Goal: Information Seeking & Learning: Check status

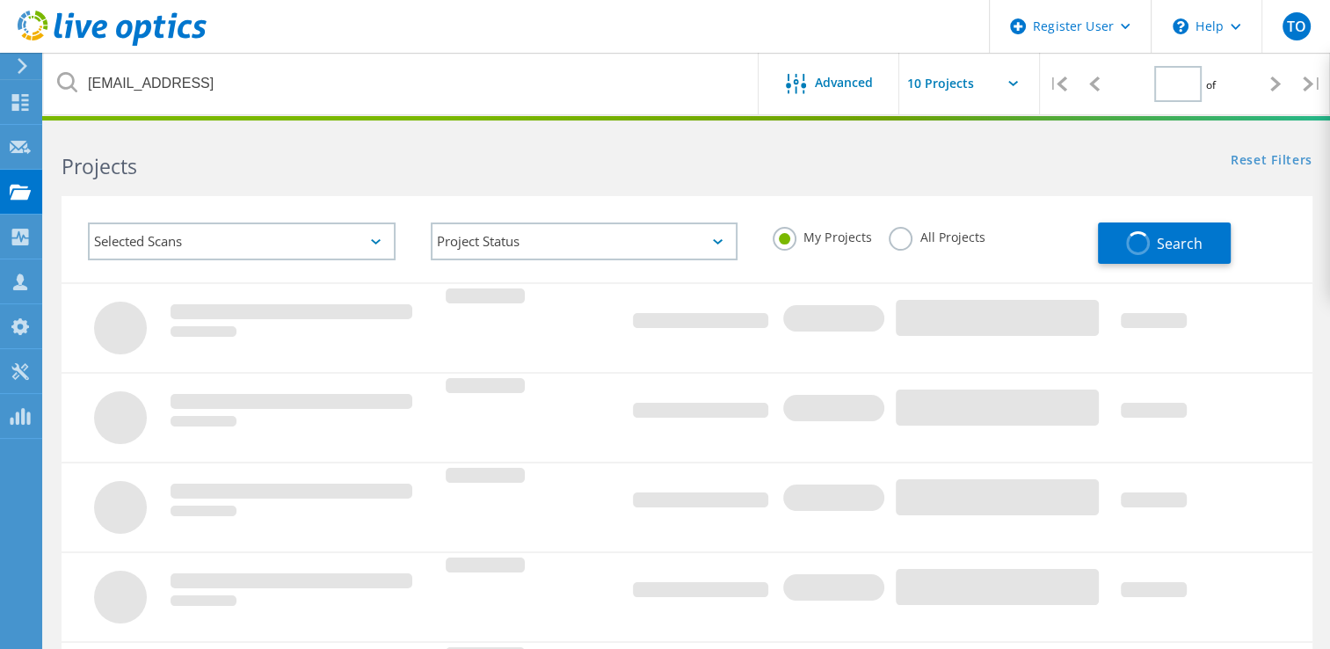
type input "1"
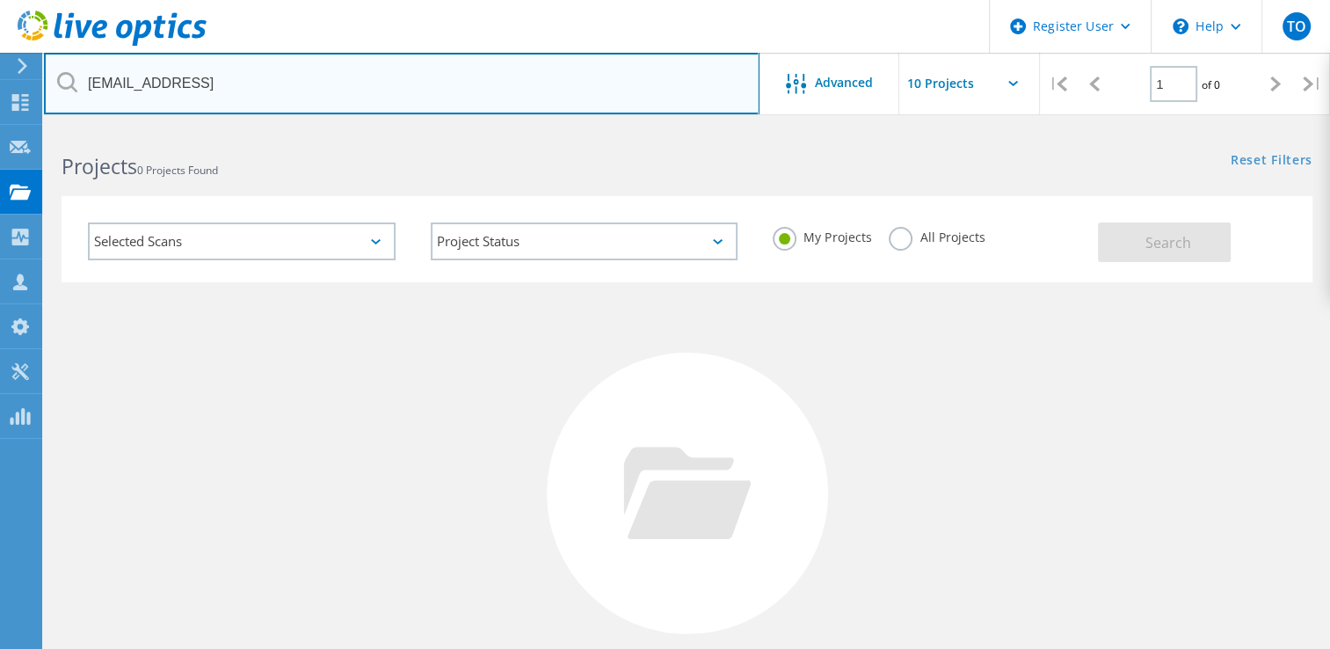
drag, startPoint x: 501, startPoint y: 100, endPoint x: -243, endPoint y: 138, distance: 745.3
click at [0, 138] on html "Register User \n Help Explore Helpful Articles Contact Support TO Dell User Tof…" at bounding box center [665, 404] width 1330 height 809
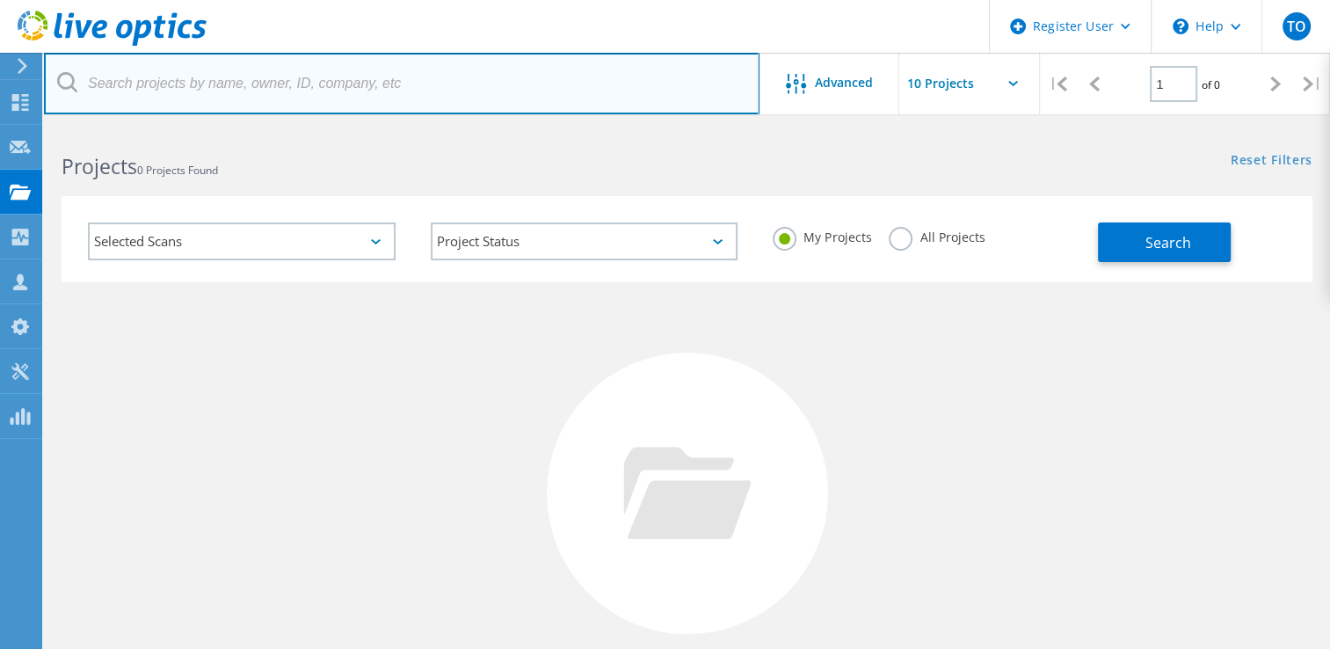
paste input "[EMAIL_ADDRESS][DOMAIN_NAME]"
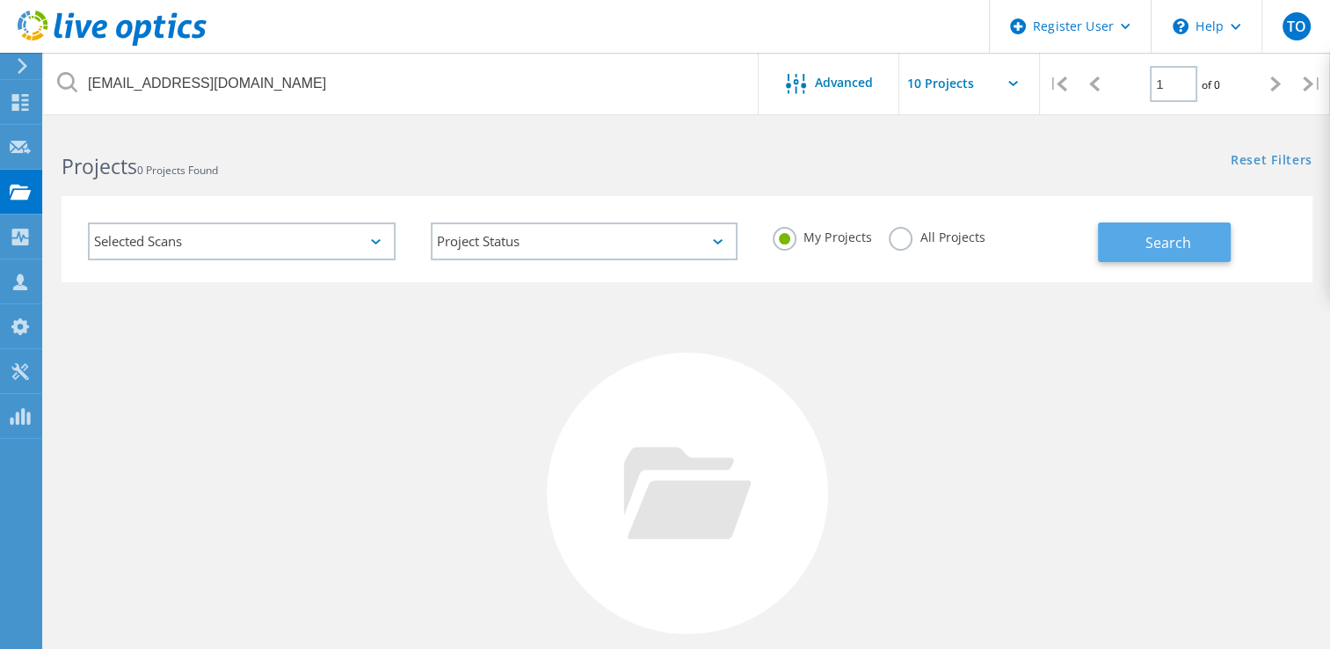
click at [1182, 241] on span "Search" at bounding box center [1168, 242] width 46 height 19
click at [978, 241] on label "All Projects" at bounding box center [936, 235] width 96 height 17
click at [0, 0] on input "All Projects" at bounding box center [0, 0] width 0 height 0
click at [1130, 246] on button "Search" at bounding box center [1164, 242] width 133 height 40
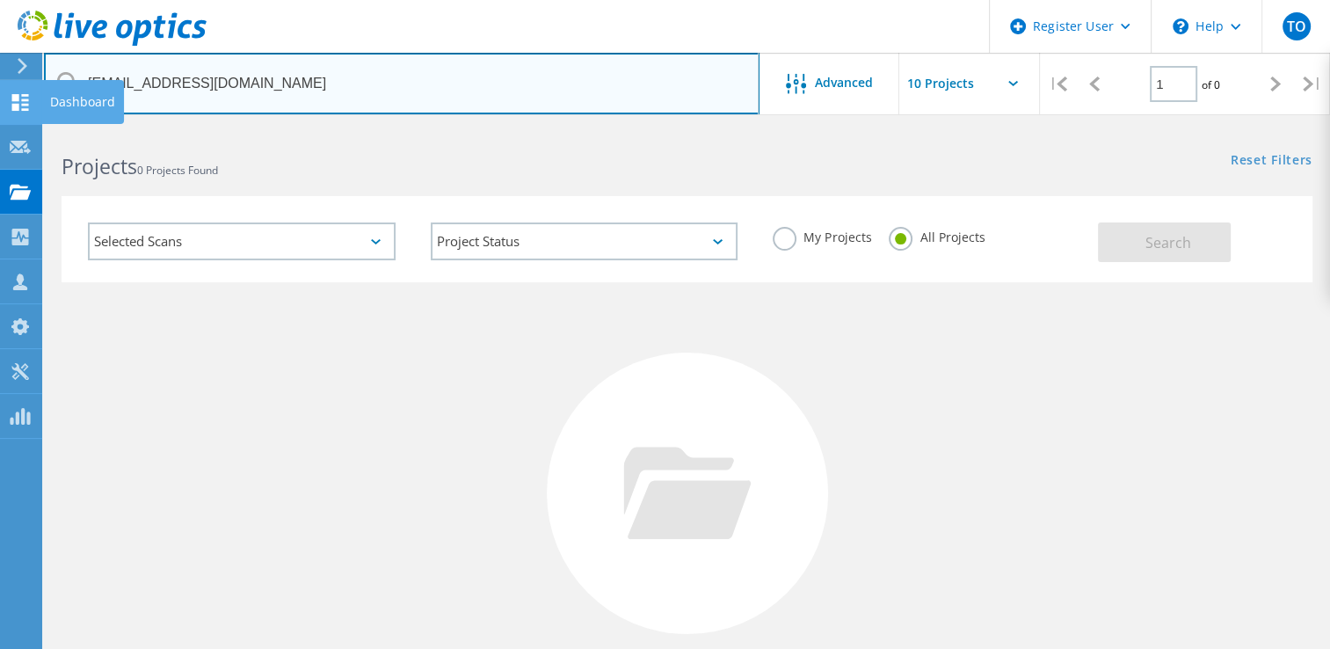
drag, startPoint x: 139, startPoint y: 79, endPoint x: 22, endPoint y: 83, distance: 117.0
click at [25, 127] on div "Register User \n Help Explore Helpful Articles Contact Support TO Dell User Tof…" at bounding box center [665, 468] width 1330 height 682
click at [105, 75] on input "[EMAIL_ADDRESS][DOMAIN_NAME]" at bounding box center [401, 84] width 715 height 62
drag, startPoint x: 134, startPoint y: 80, endPoint x: 76, endPoint y: 81, distance: 58.0
click at [76, 81] on div "[EMAIL_ADDRESS][DOMAIN_NAME]" at bounding box center [401, 84] width 714 height 62
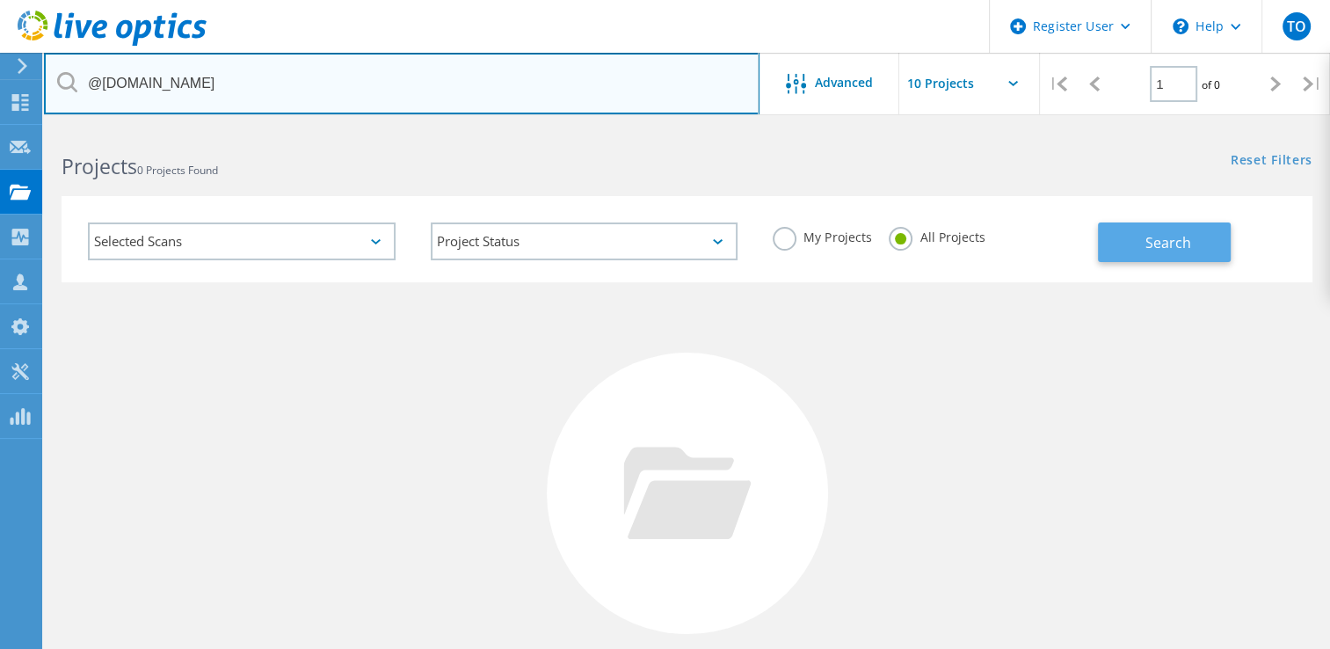
type input "@[DOMAIN_NAME]"
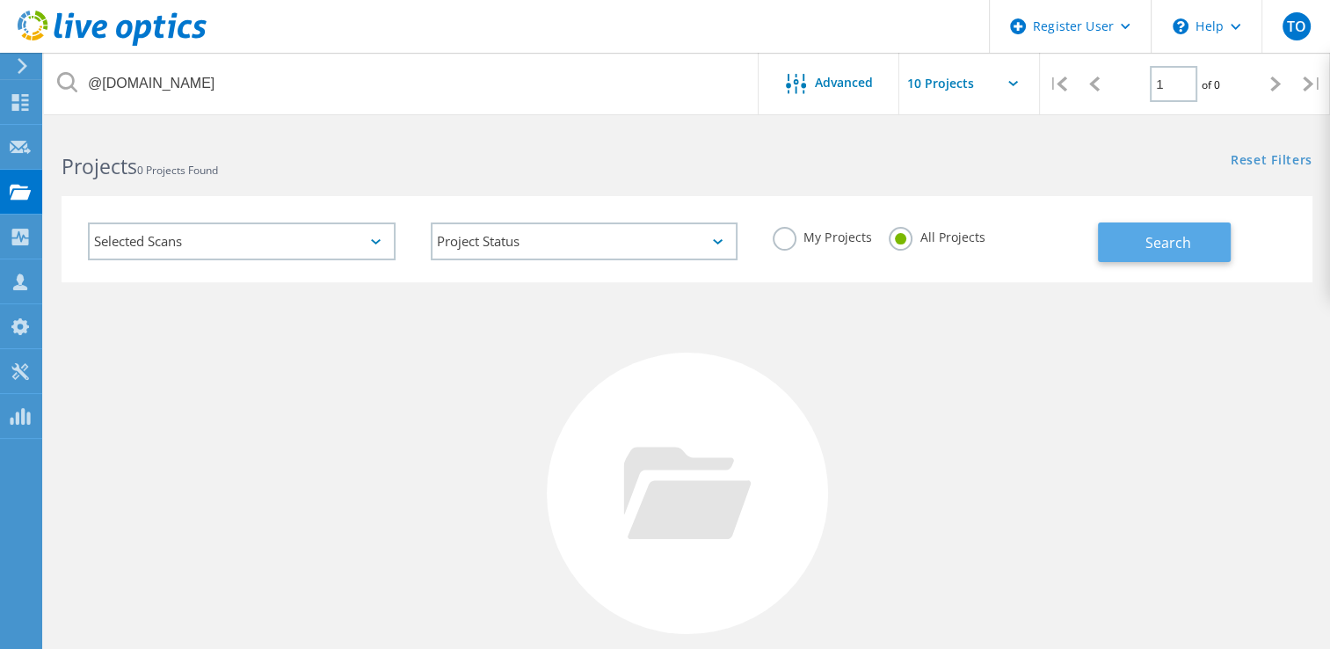
click at [1163, 257] on button "Search" at bounding box center [1164, 242] width 133 height 40
